Goal: Complete application form

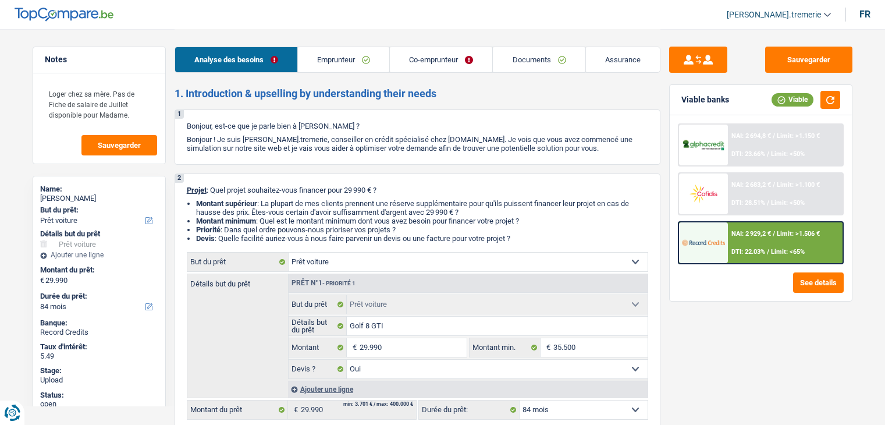
select select "car"
select select "84"
select select "car"
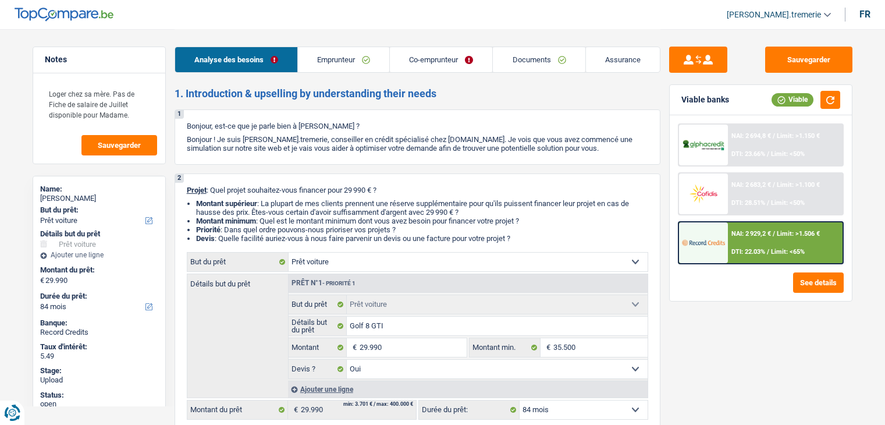
select select "yes"
select select "84"
select select "privateEmployee"
select select "publicEmployee"
select select "netSalary"
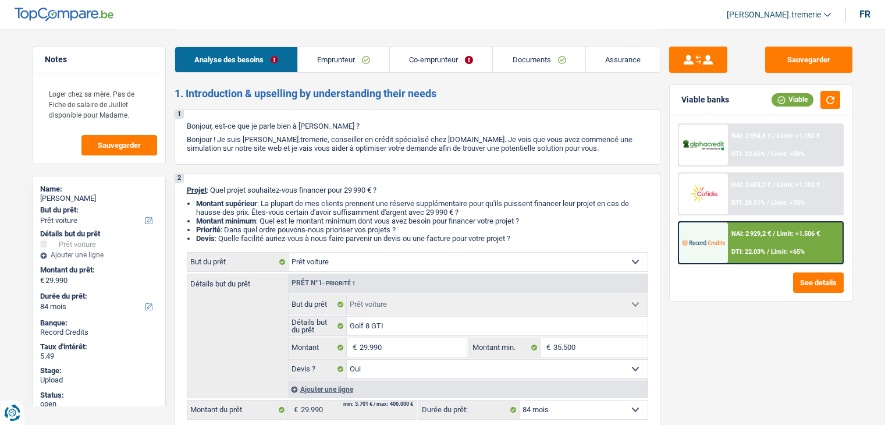
select select "mealVouchers"
select select "netSalary"
select select "mealVouchers"
select select "liveWithParents"
select select "creditConsolidation"
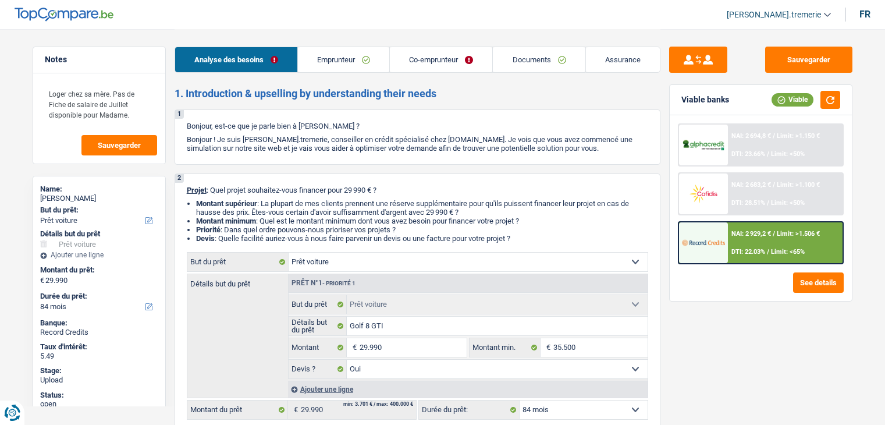
select select "60"
select select "car"
select select "yes"
select select "84"
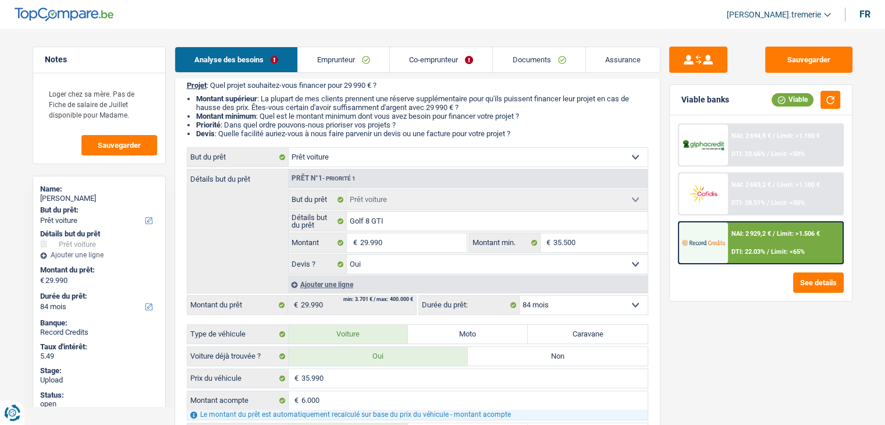
click at [330, 283] on div "Ajouter une ligne" at bounding box center [468, 284] width 360 height 17
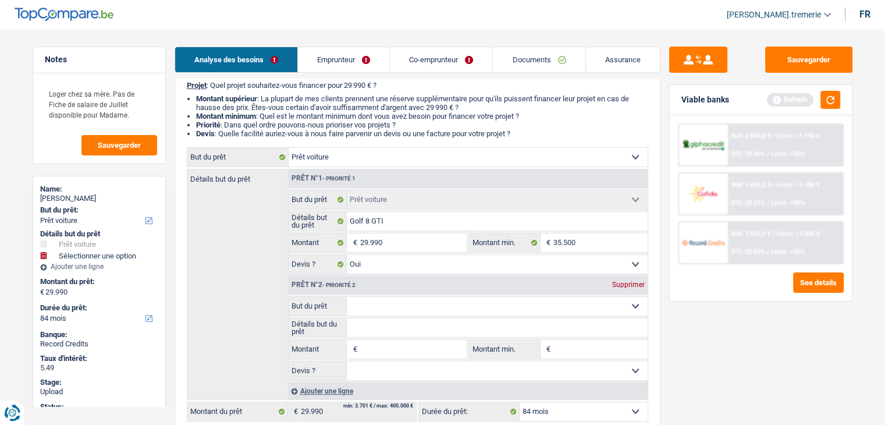
click at [388, 308] on select "Confort maison: meubles, textile, peinture, électroménager, outillage non-profe…" at bounding box center [497, 306] width 301 height 19
select select "insurance"
click at [347, 297] on select "Confort maison: meubles, textile, peinture, électroménager, outillage non-profe…" at bounding box center [497, 306] width 301 height 19
select select "insurance"
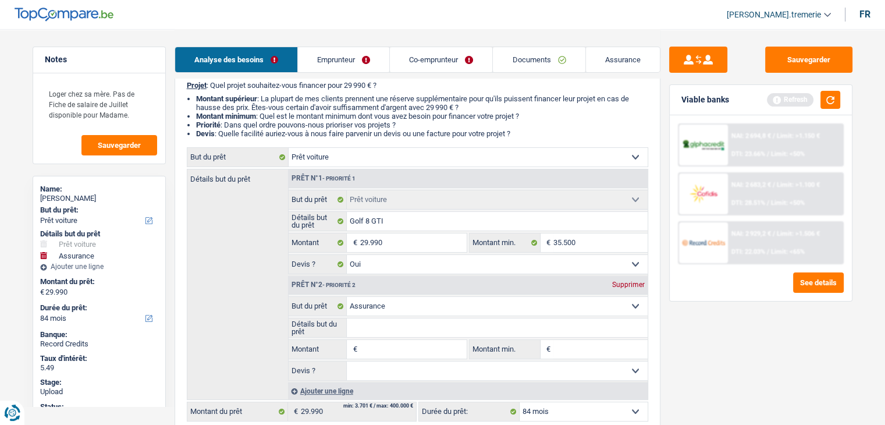
click at [395, 368] on select "Oui Non Non répondu Sélectionner une option" at bounding box center [497, 370] width 301 height 19
click at [695, 331] on div "Sauvegarder Viable banks Refresh NAI: 2 694,8 € / Limit: >1.150 € DTI: 23.66% /…" at bounding box center [760, 227] width 201 height 360
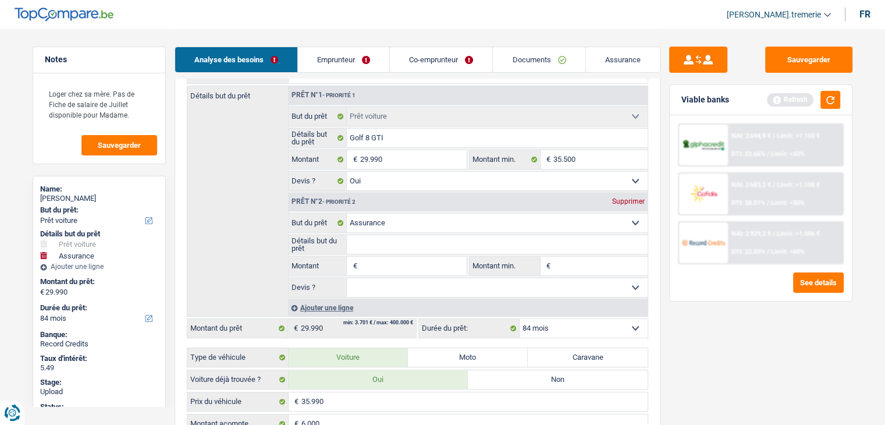
click at [371, 267] on input "Montant" at bounding box center [413, 266] width 106 height 19
type input "6"
type input "64"
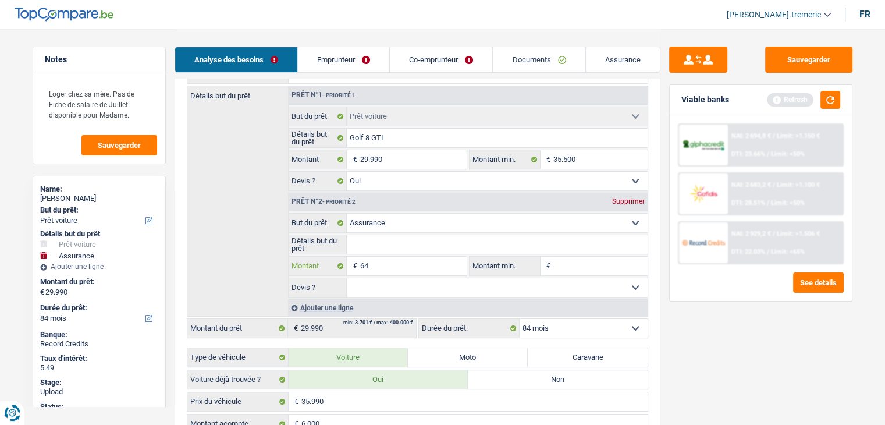
type input "642"
click at [719, 369] on div "Sauvegarder Viable banks Refresh NAI: 2 694,8 € / Limit: >1.150 € DTI: 23.66% /…" at bounding box center [760, 227] width 201 height 360
type input "30.632"
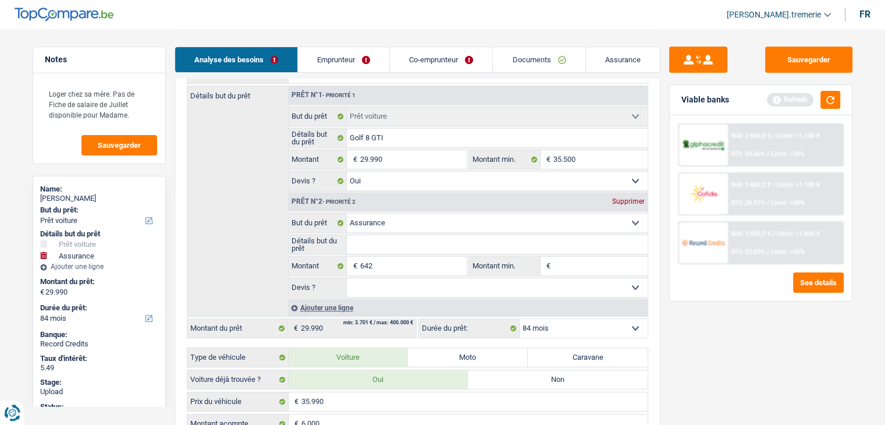
type input "30.632"
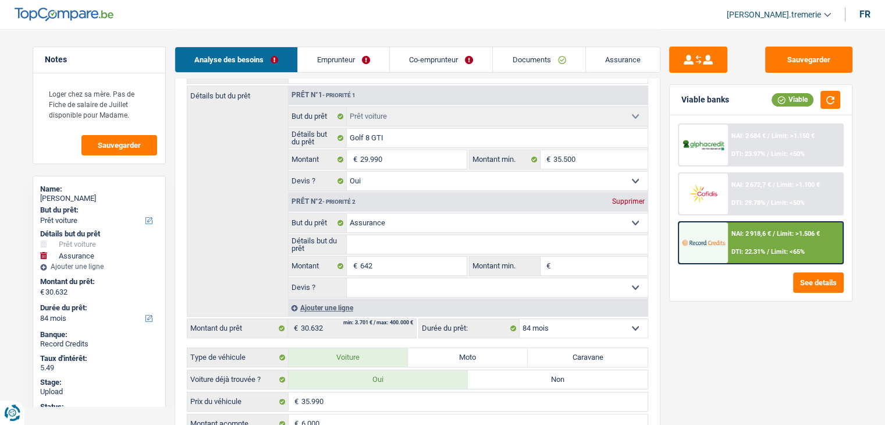
click at [754, 249] on span "DTI: 22.31%" at bounding box center [748, 252] width 34 height 8
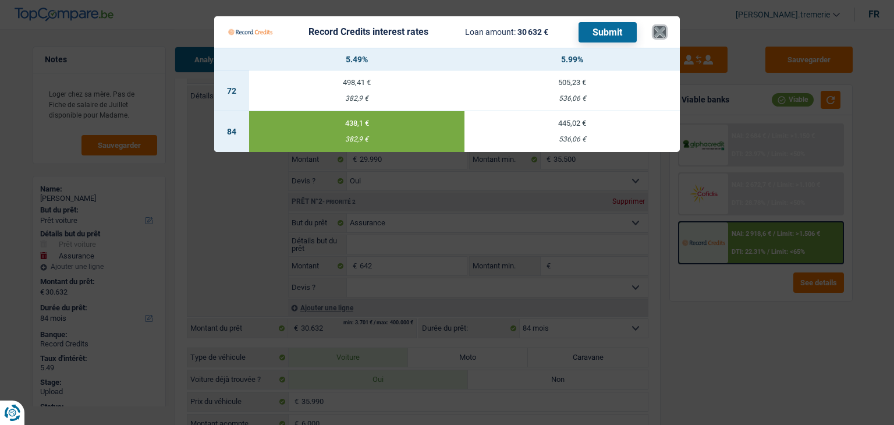
click at [654, 26] on button "×" at bounding box center [660, 32] width 12 height 12
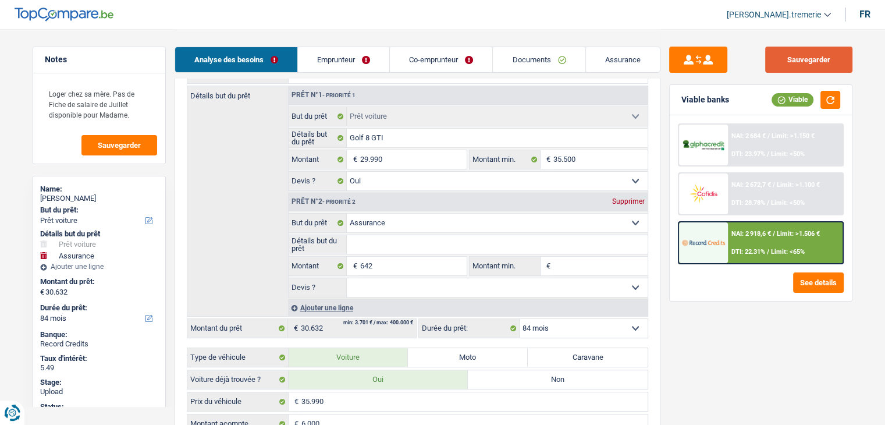
click at [808, 69] on button "Sauvegarder" at bounding box center [808, 60] width 87 height 26
click at [751, 243] on div "NAI: 2 918,6 € / Limit: >1.506 € DTI: 22.31% / Limit: <65%" at bounding box center [785, 242] width 115 height 41
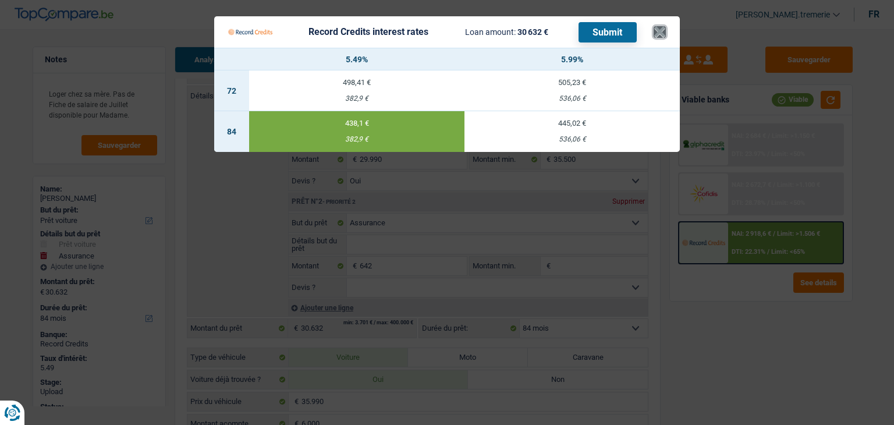
click at [663, 33] on button "×" at bounding box center [660, 32] width 12 height 12
